Goal: Check status

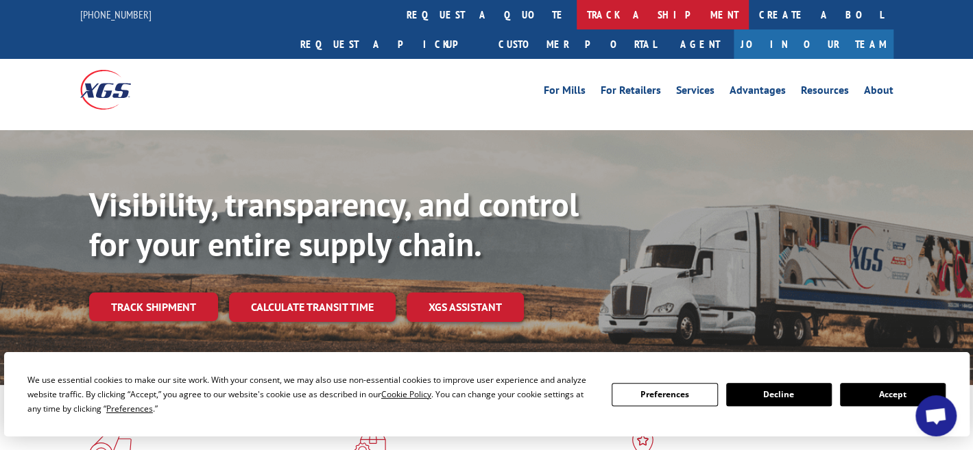
click at [576, 16] on link "track a shipment" at bounding box center [662, 14] width 172 height 29
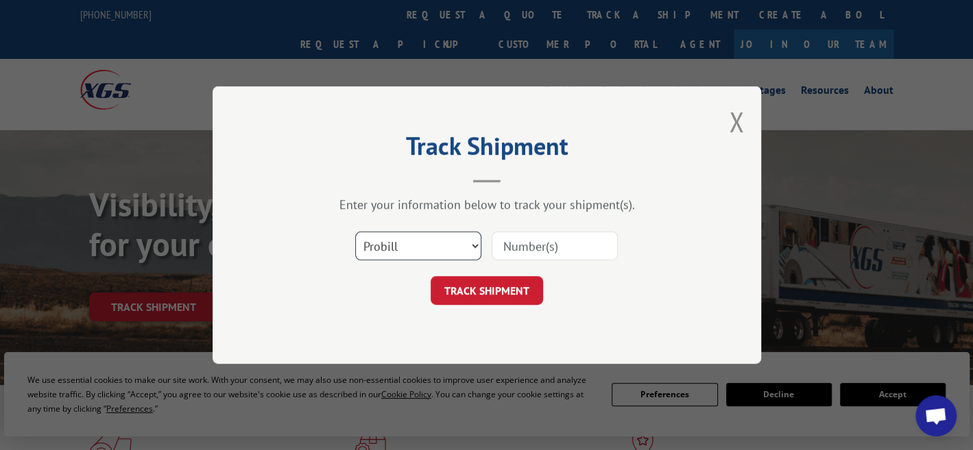
click at [435, 248] on select "Select category... Probill BOL PO" at bounding box center [418, 246] width 126 height 29
select select "po"
click at [355, 232] on select "Select category... Probill BOL PO" at bounding box center [418, 246] width 126 height 29
click at [536, 243] on input at bounding box center [554, 246] width 126 height 29
paste input "17496389"
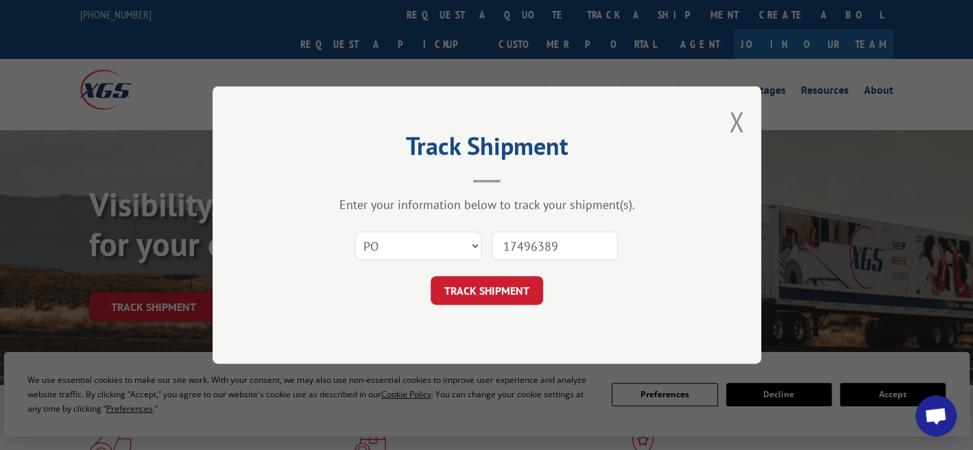
drag, startPoint x: 508, startPoint y: 242, endPoint x: 467, endPoint y: 242, distance: 41.1
click at [467, 242] on div "Select category... Probill BOL PO 17496389" at bounding box center [486, 245] width 411 height 45
type input "17496389"
click at [521, 288] on button "TRACK SHIPMENT" at bounding box center [486, 290] width 112 height 29
